Goal: Information Seeking & Learning: Learn about a topic

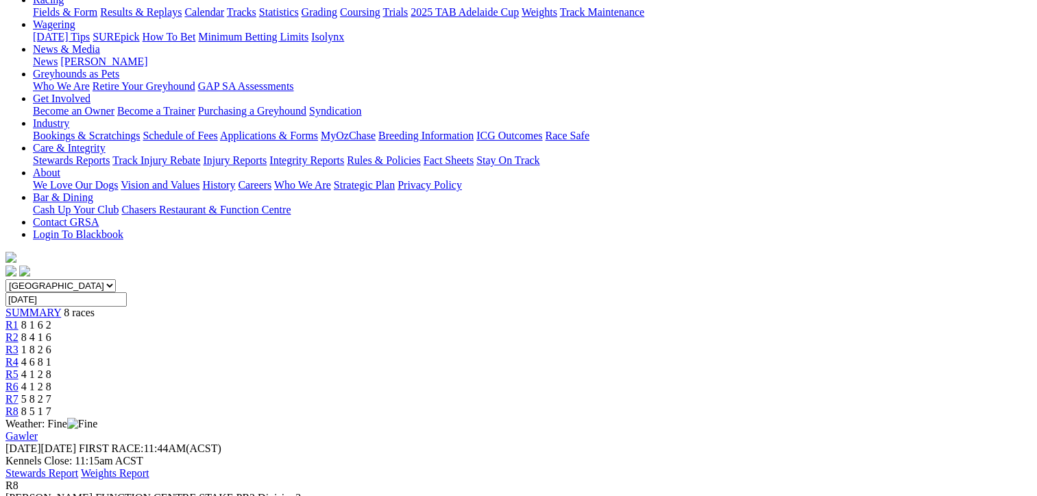
scroll to position [69, 0]
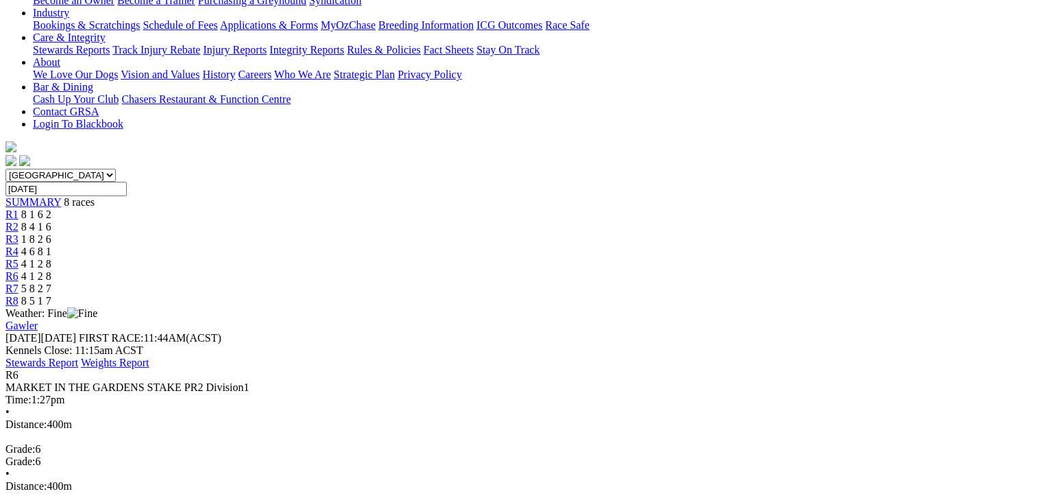
scroll to position [343, 0]
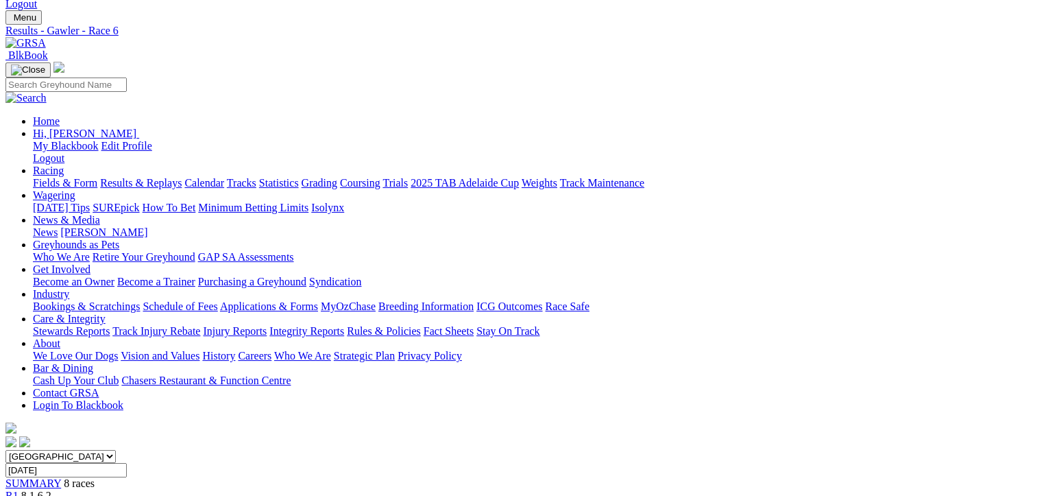
scroll to position [0, 0]
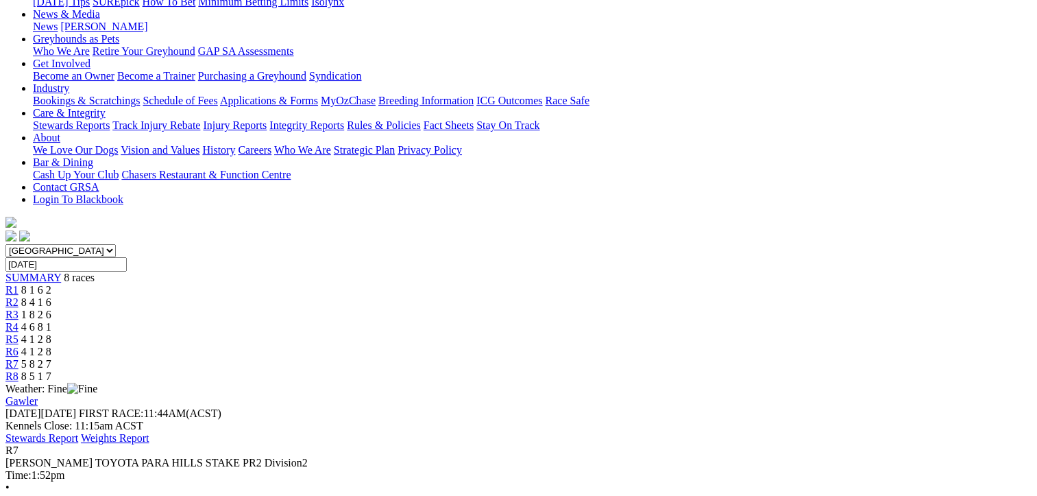
scroll to position [274, 0]
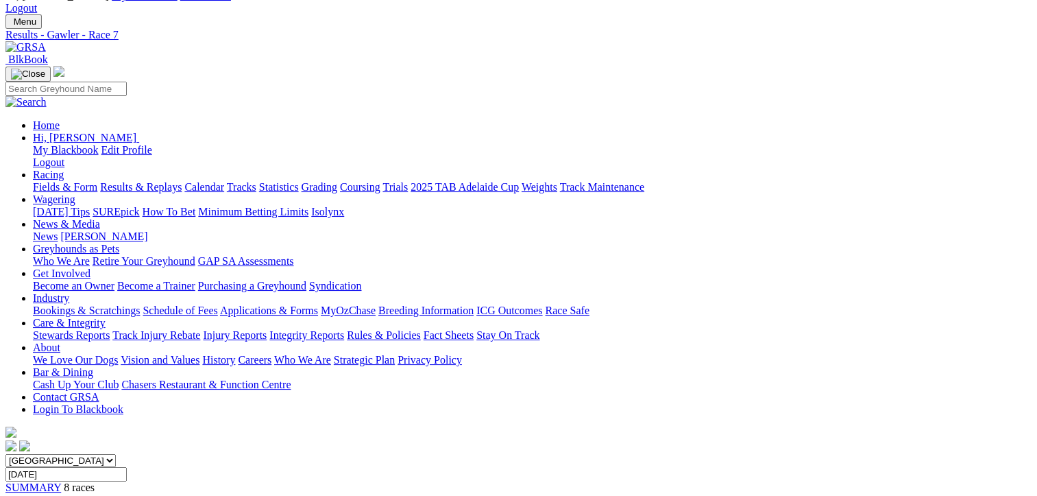
scroll to position [0, 0]
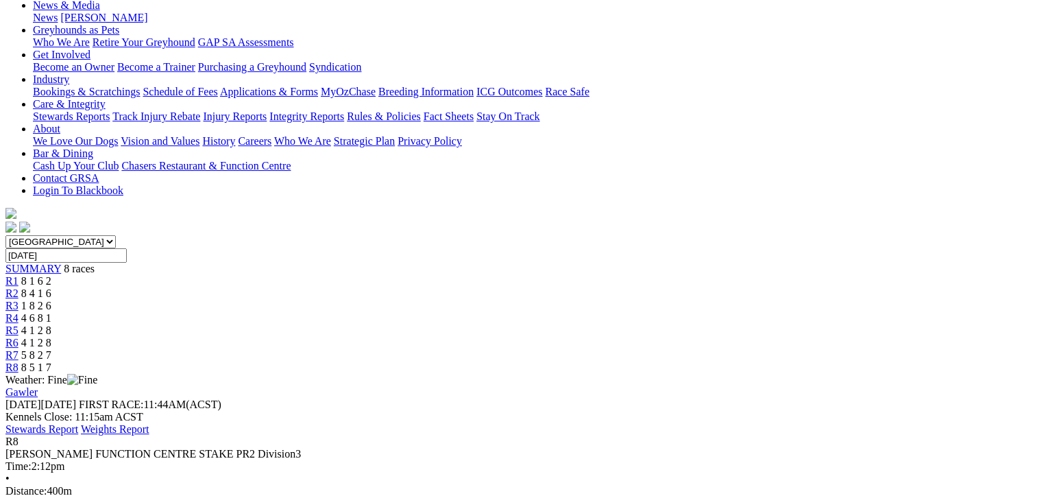
scroll to position [274, 0]
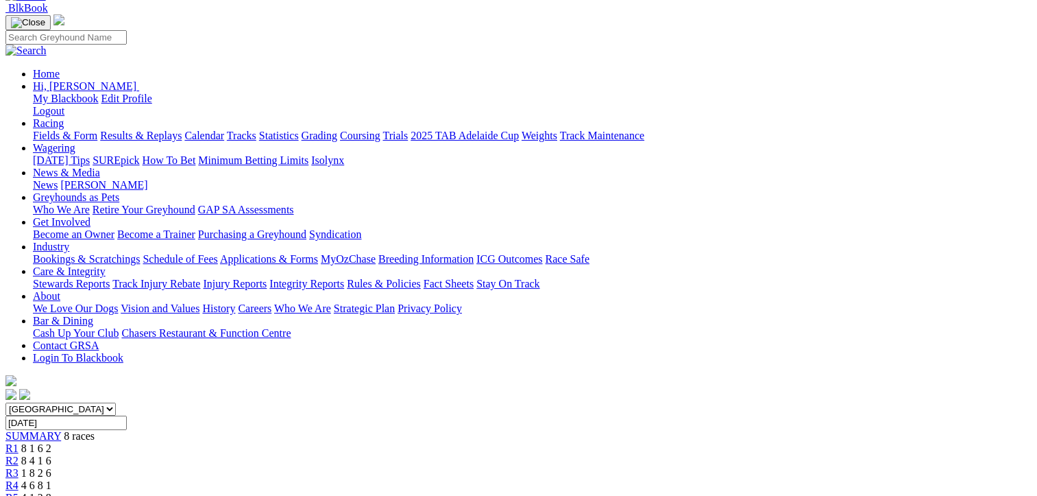
scroll to position [0, 0]
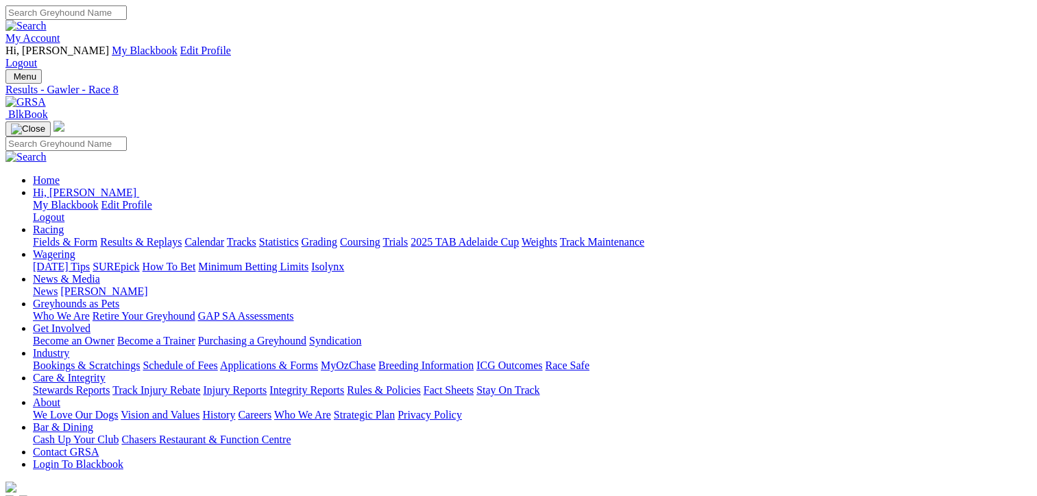
click at [46, 236] on link "Fields & Form" at bounding box center [65, 242] width 64 height 12
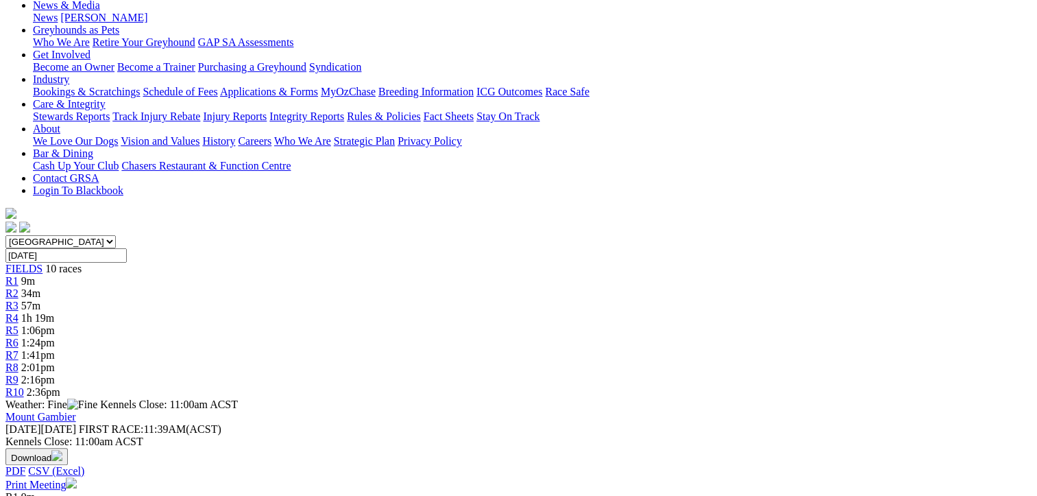
scroll to position [274, 0]
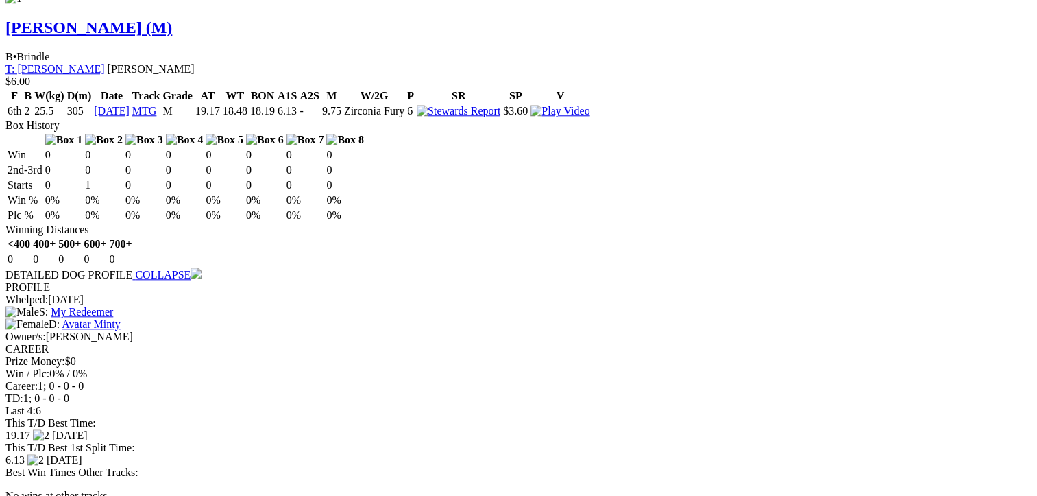
scroll to position [1508, 0]
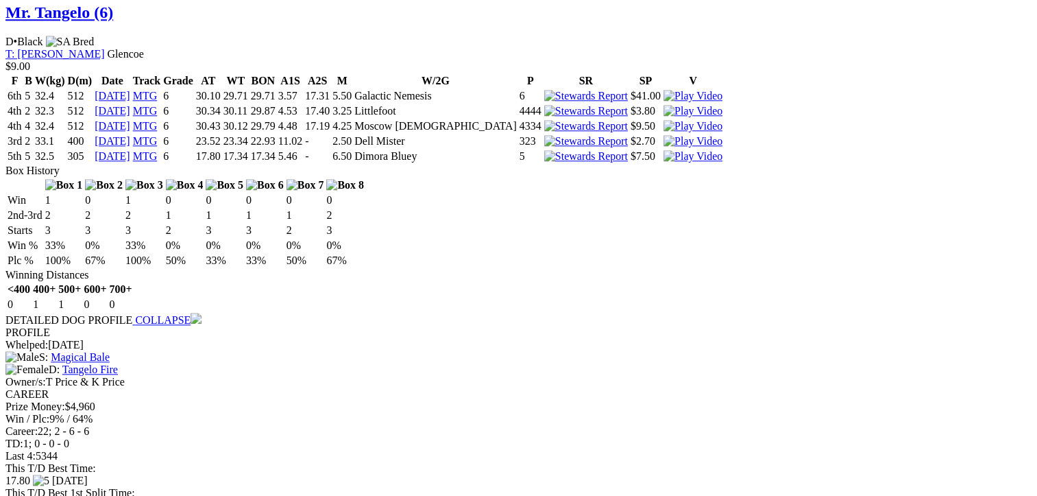
scroll to position [1440, 0]
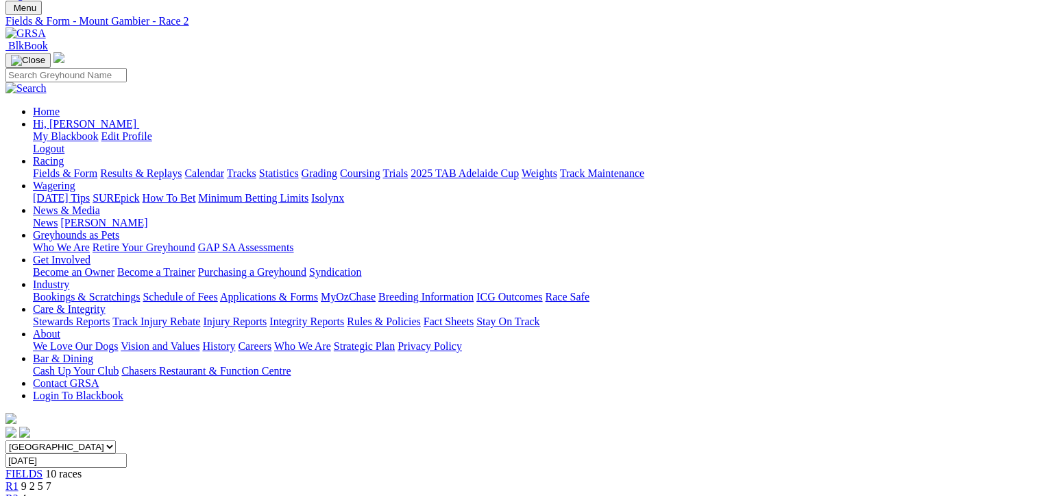
scroll to position [0, 0]
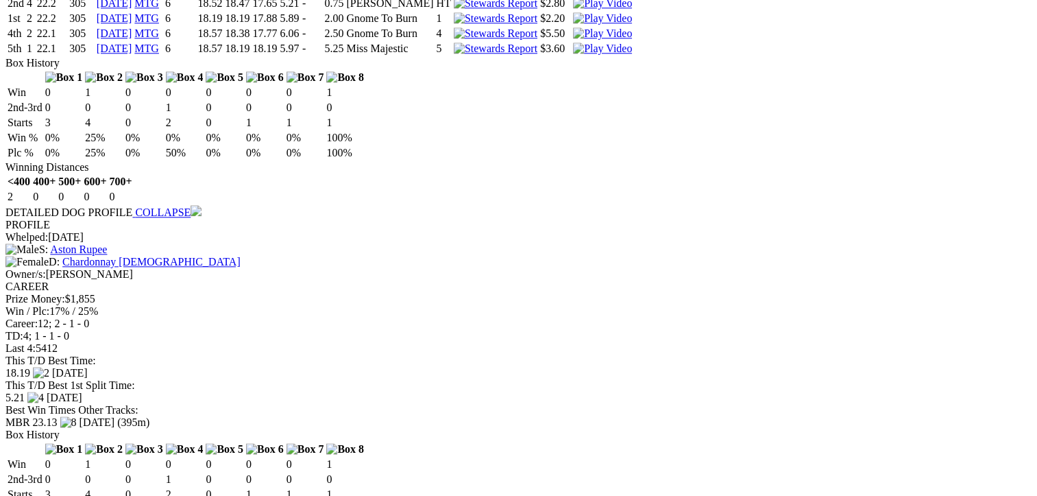
scroll to position [1577, 0]
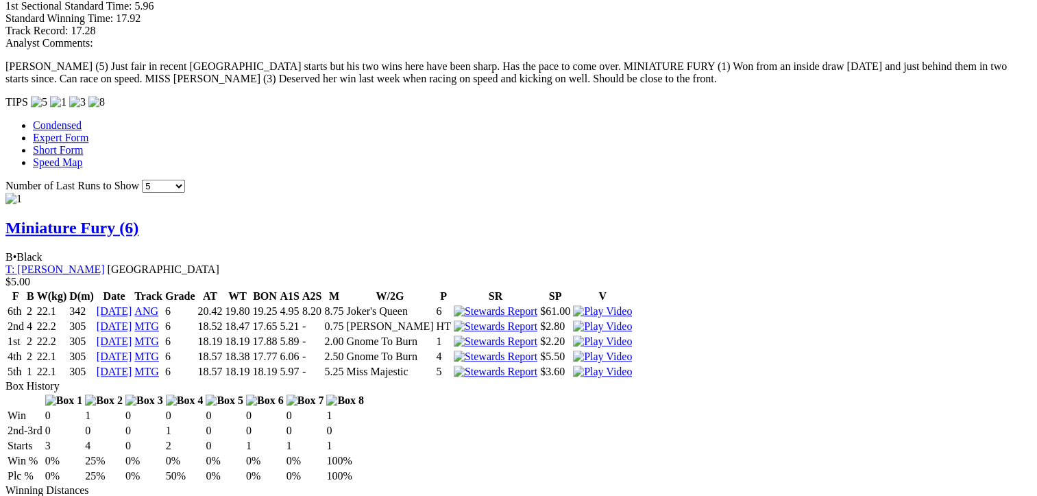
scroll to position [1302, 0]
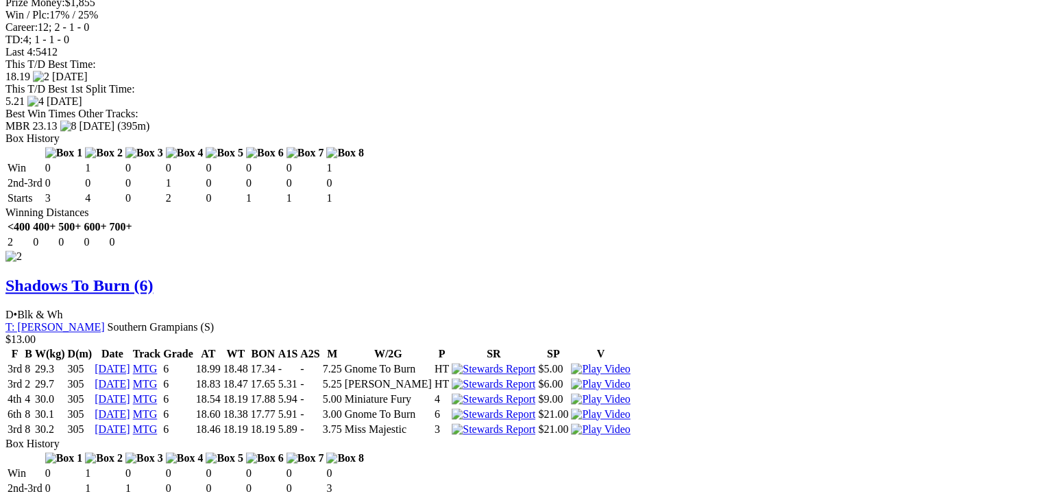
scroll to position [1919, 0]
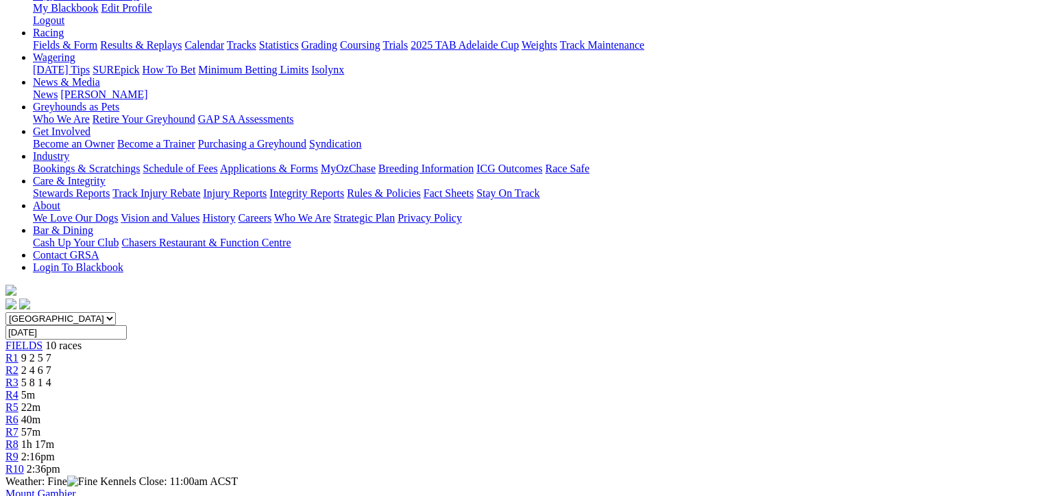
scroll to position [137, 0]
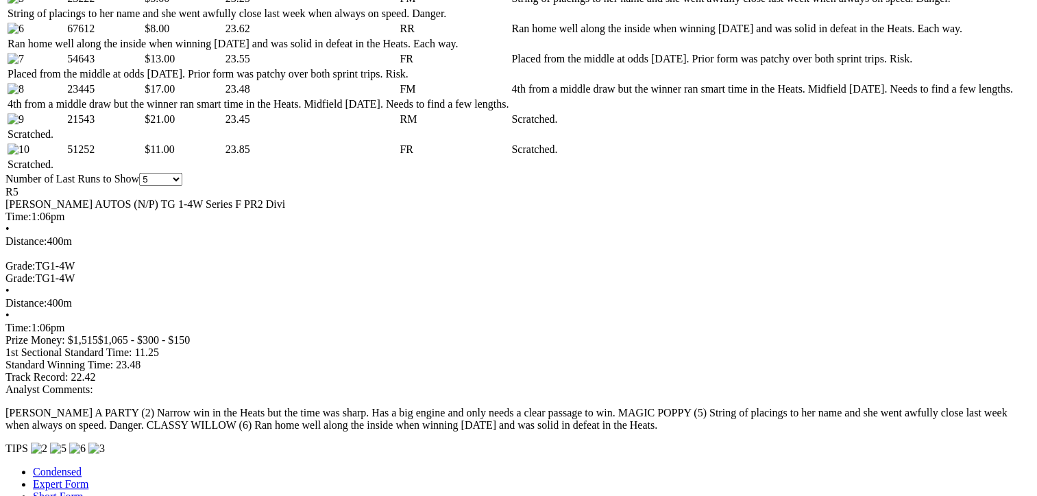
scroll to position [891, 0]
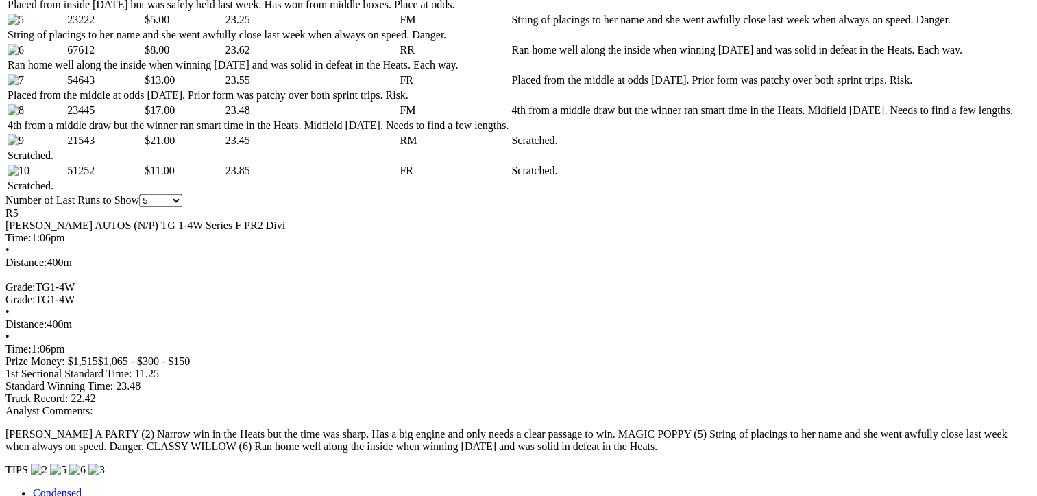
scroll to position [686, 0]
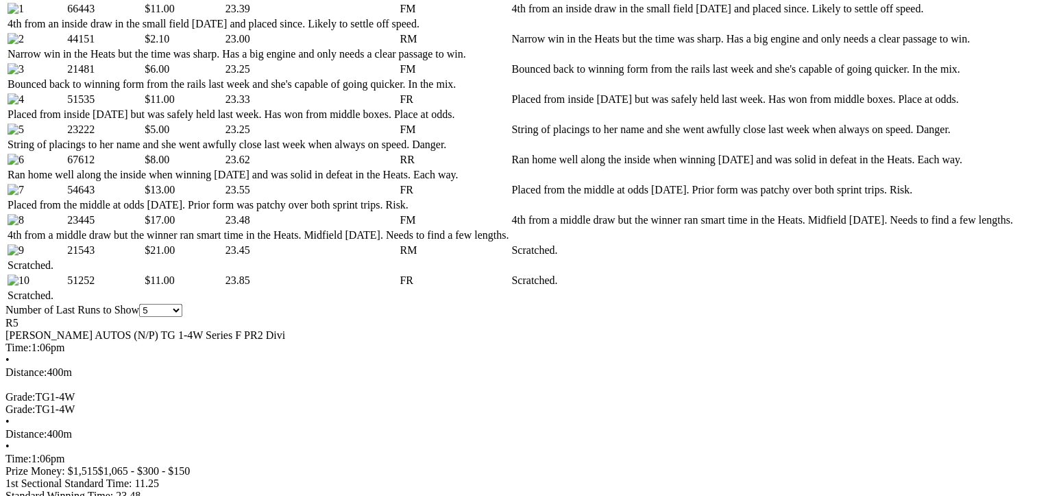
scroll to position [823, 0]
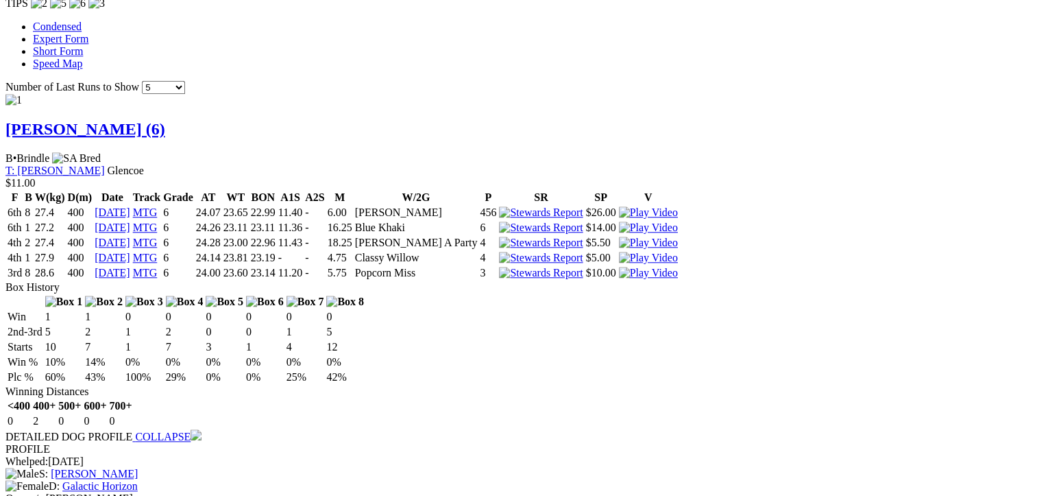
scroll to position [1371, 0]
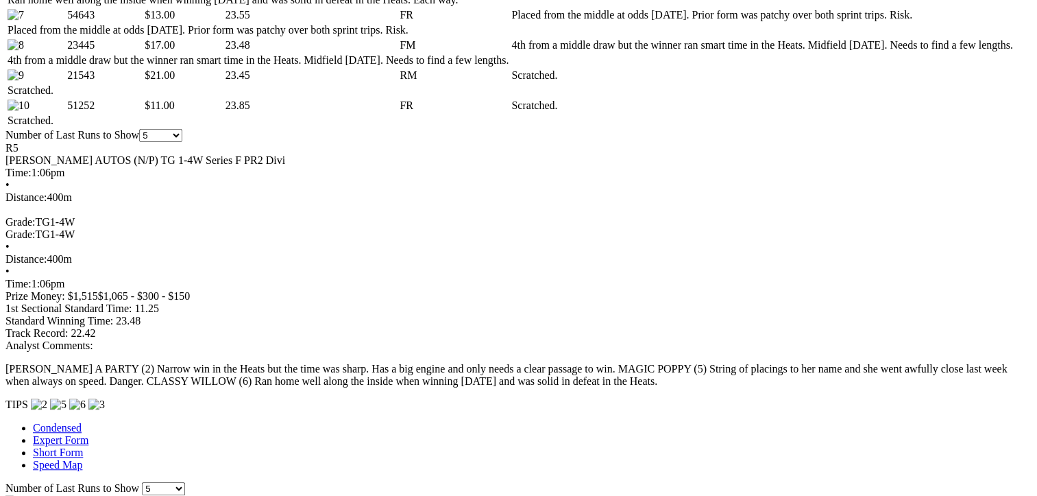
scroll to position [1028, 0]
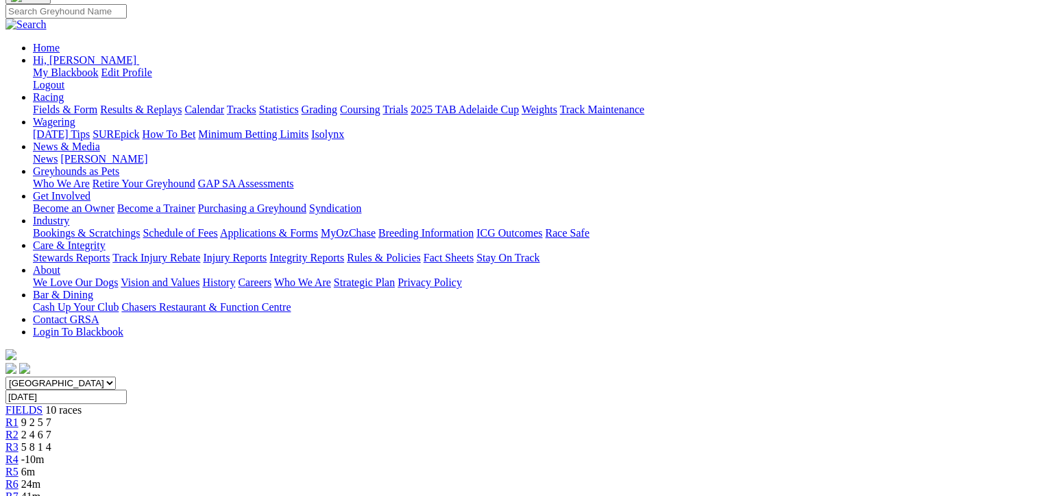
scroll to position [0, 0]
